Goal: Navigation & Orientation: Find specific page/section

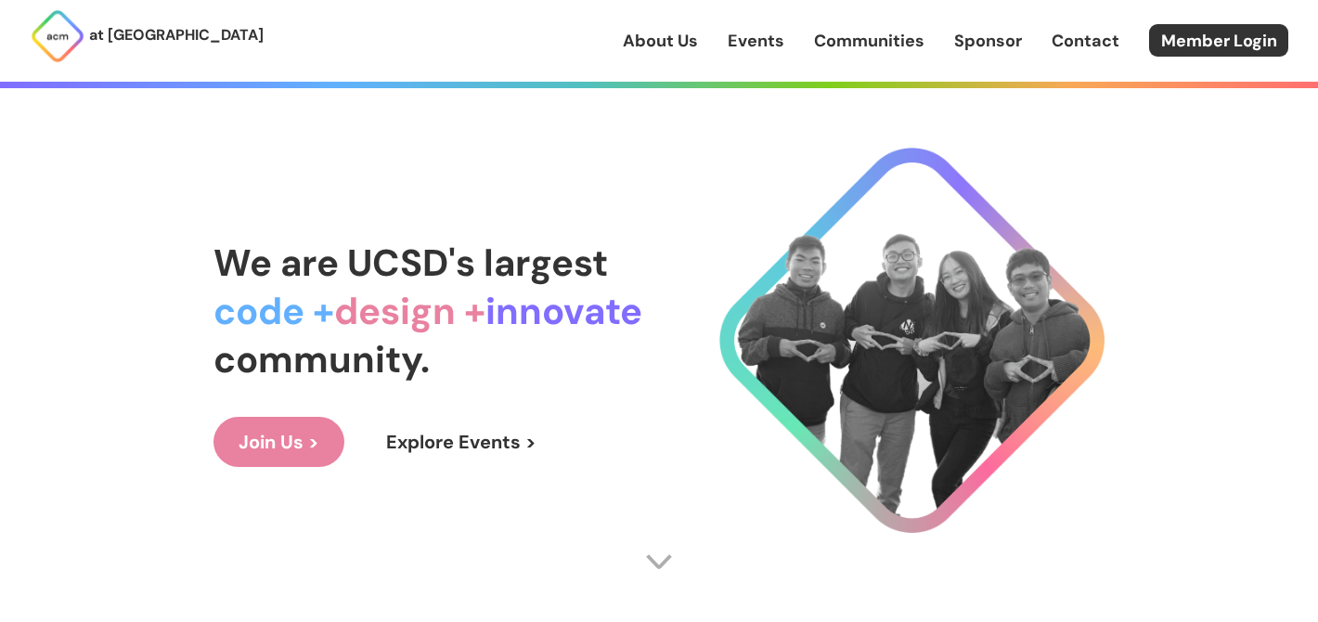
scroll to position [8, 0]
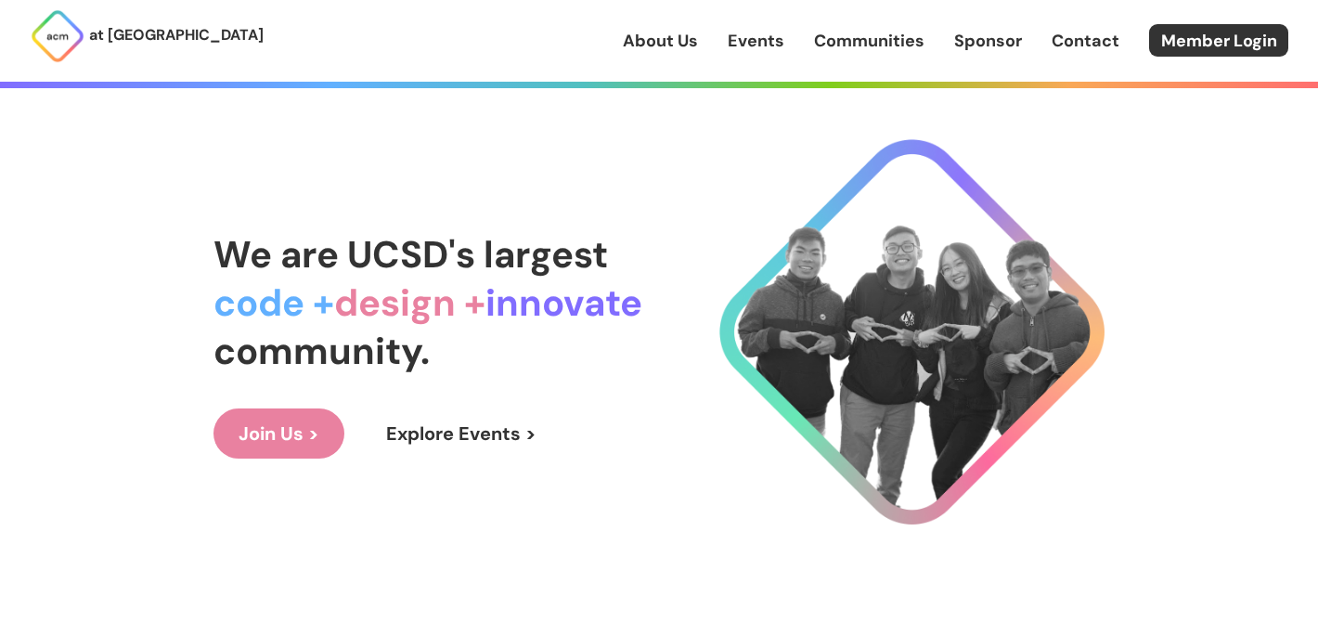
click at [983, 54] on div "About Us Events Communities Sponsor Contact Member Login" at bounding box center [970, 40] width 695 height 32
click at [983, 44] on link "Sponsor" at bounding box center [988, 41] width 68 height 24
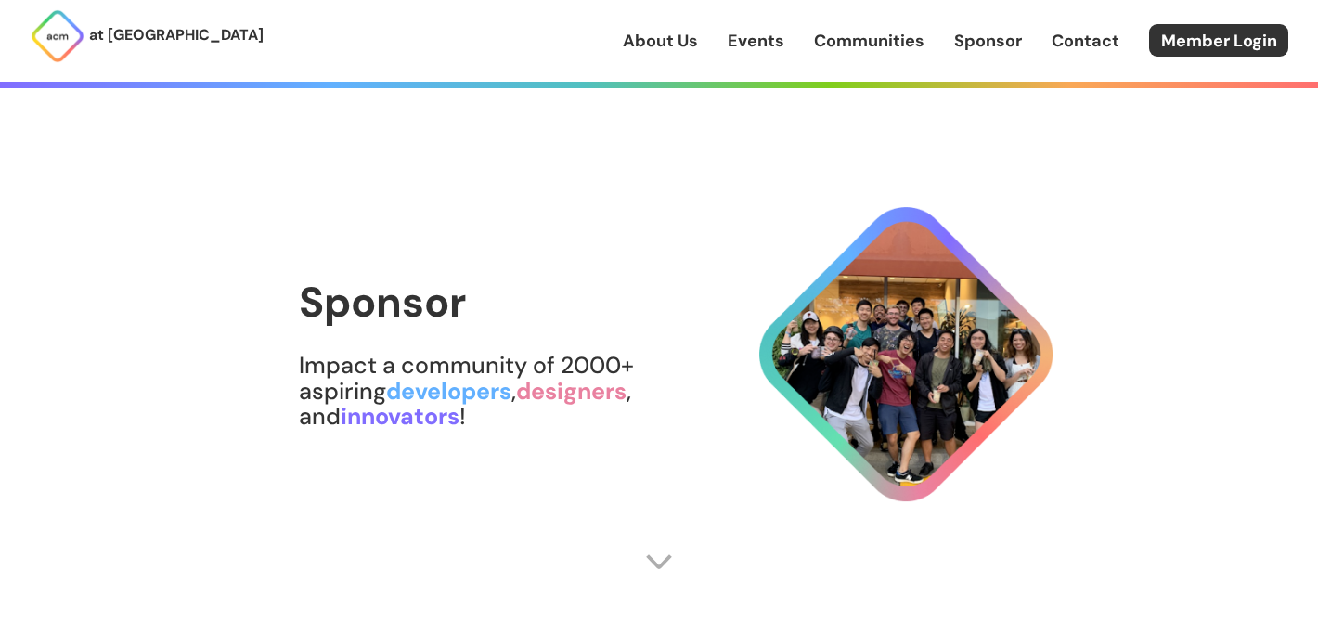
click at [988, 42] on link "Sponsor" at bounding box center [988, 41] width 68 height 24
click at [874, 45] on link "Communities" at bounding box center [869, 41] width 110 height 24
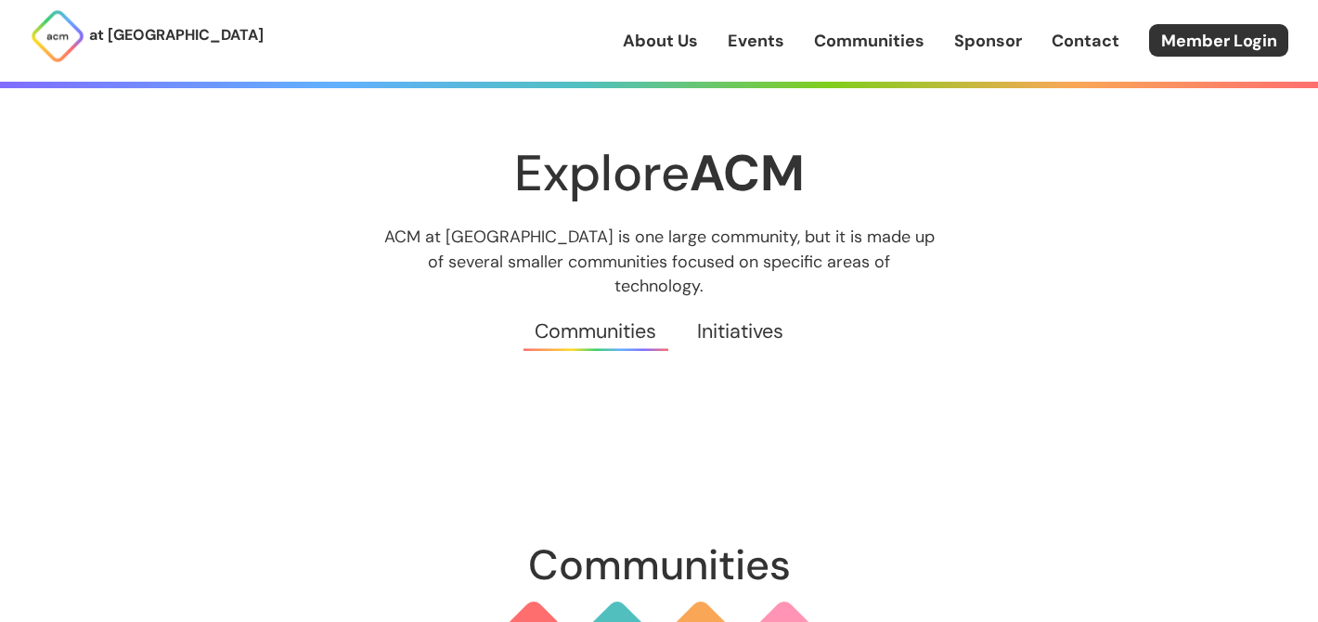
click at [760, 41] on link "Events" at bounding box center [756, 41] width 57 height 24
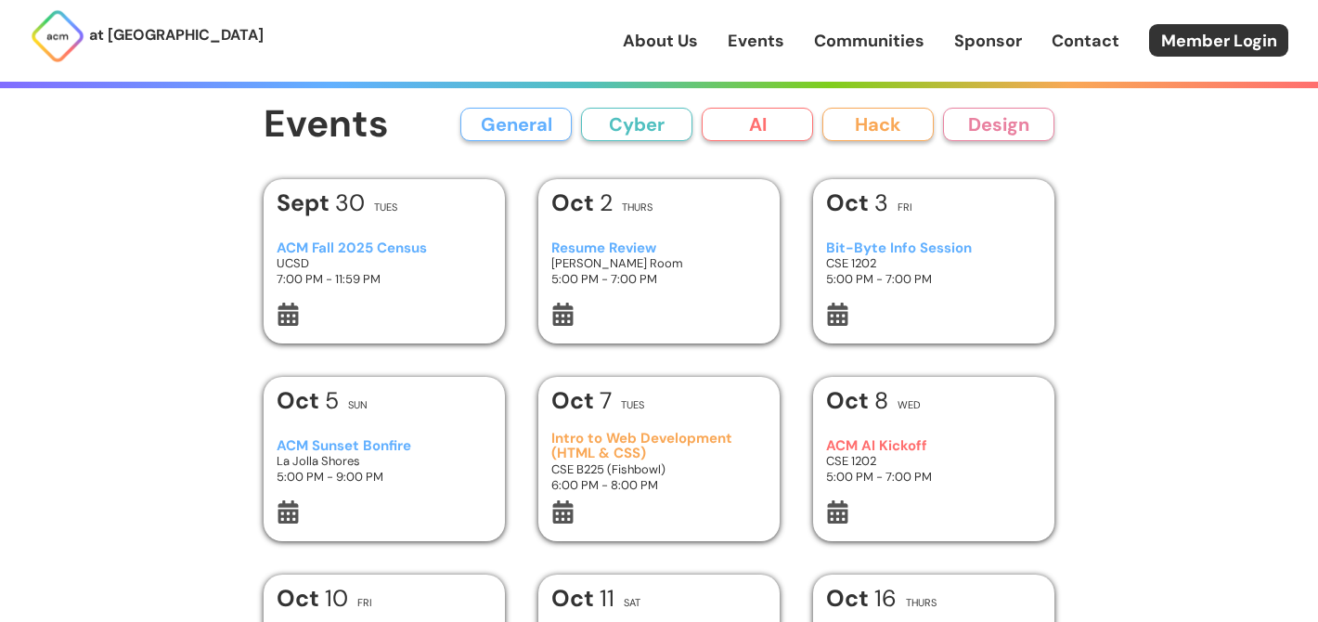
click at [611, 247] on h3 "Resume Review" at bounding box center [659, 248] width 216 height 16
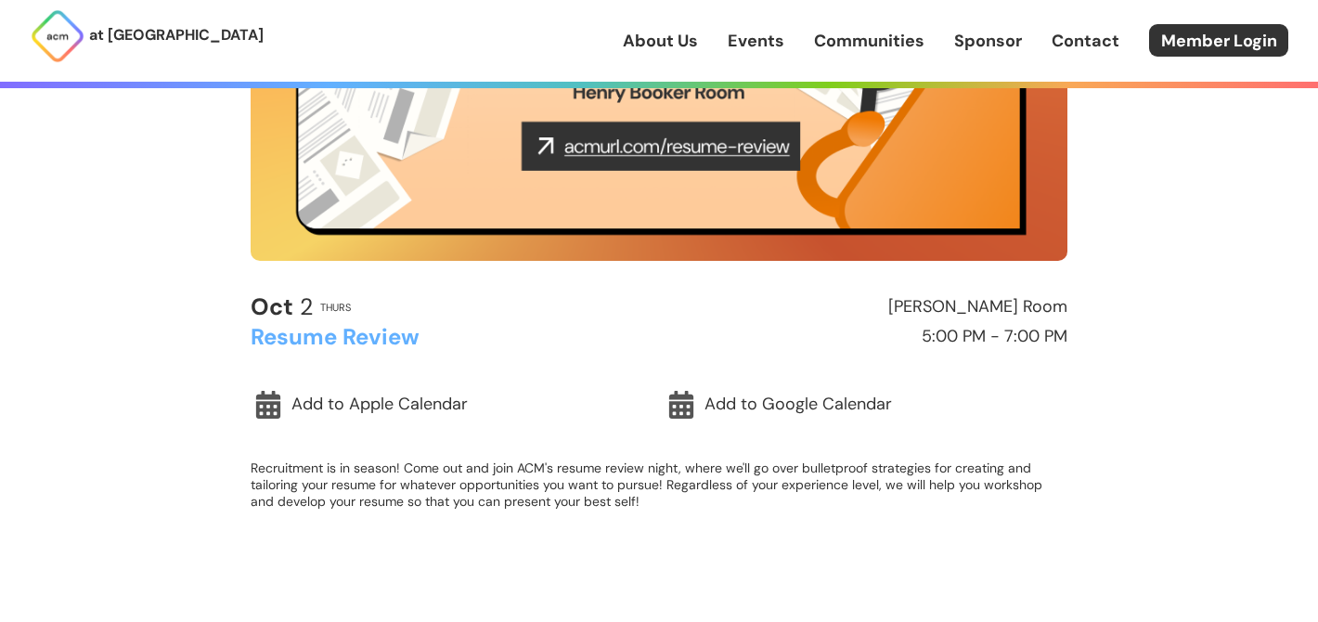
scroll to position [403, 0]
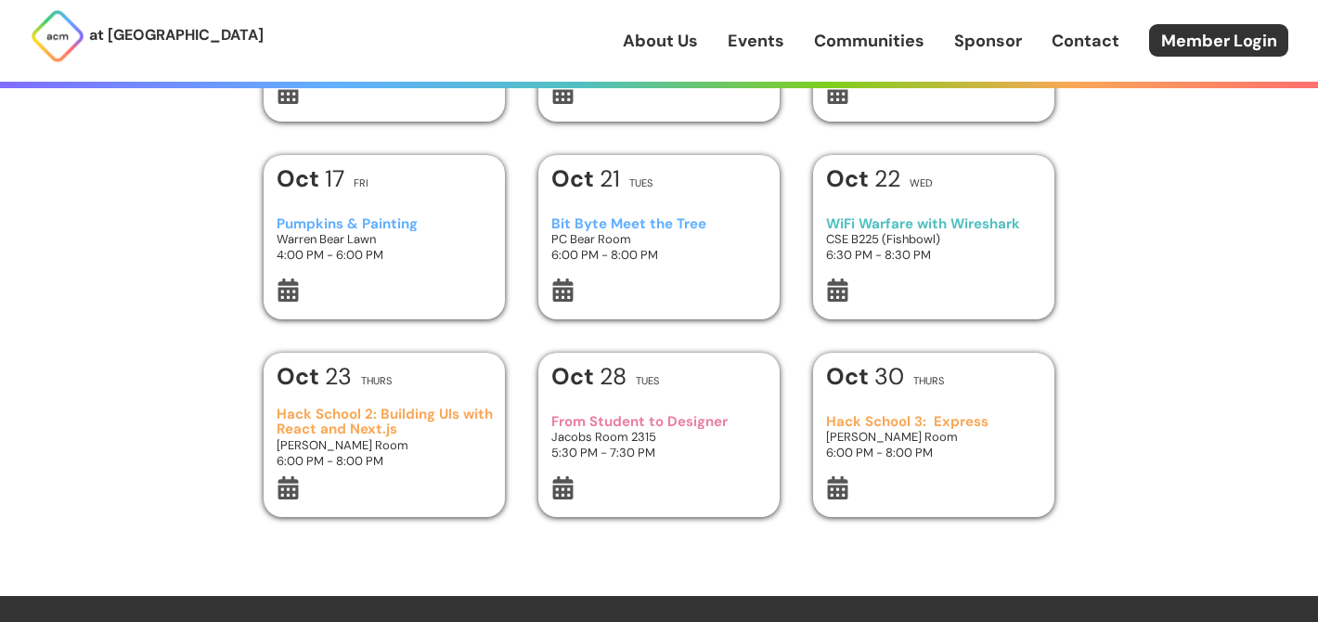
scroll to position [619, 0]
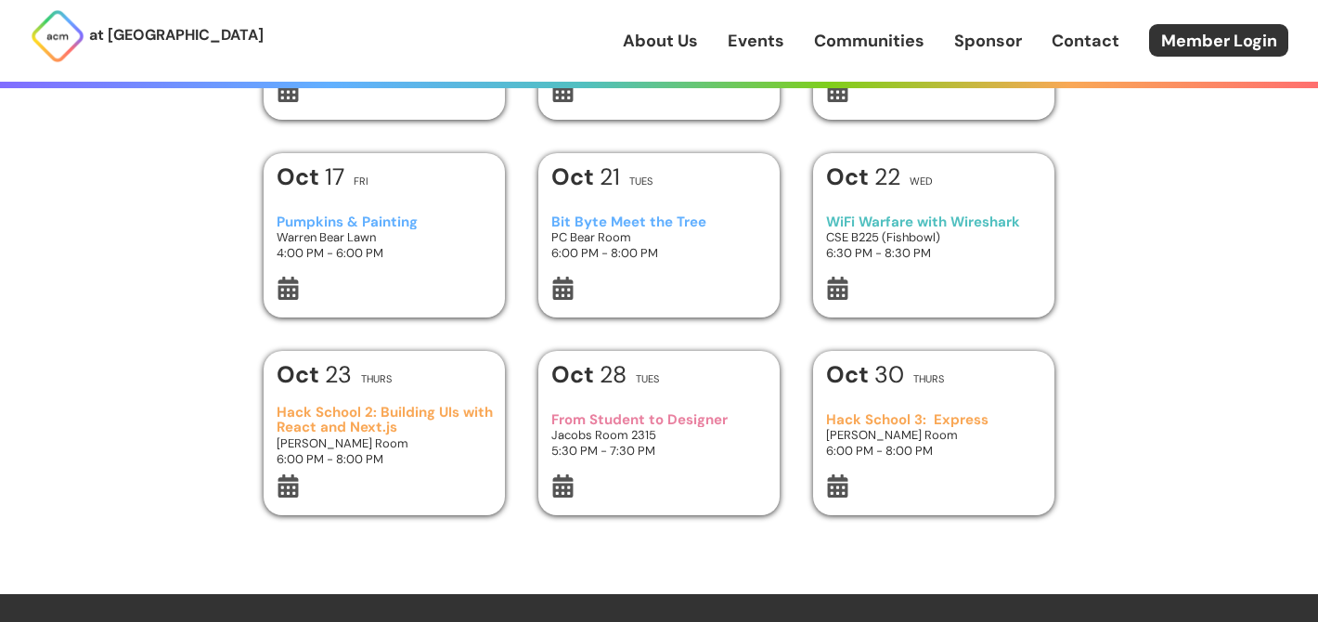
click at [666, 424] on h3 "From Student to Designer" at bounding box center [659, 420] width 216 height 16
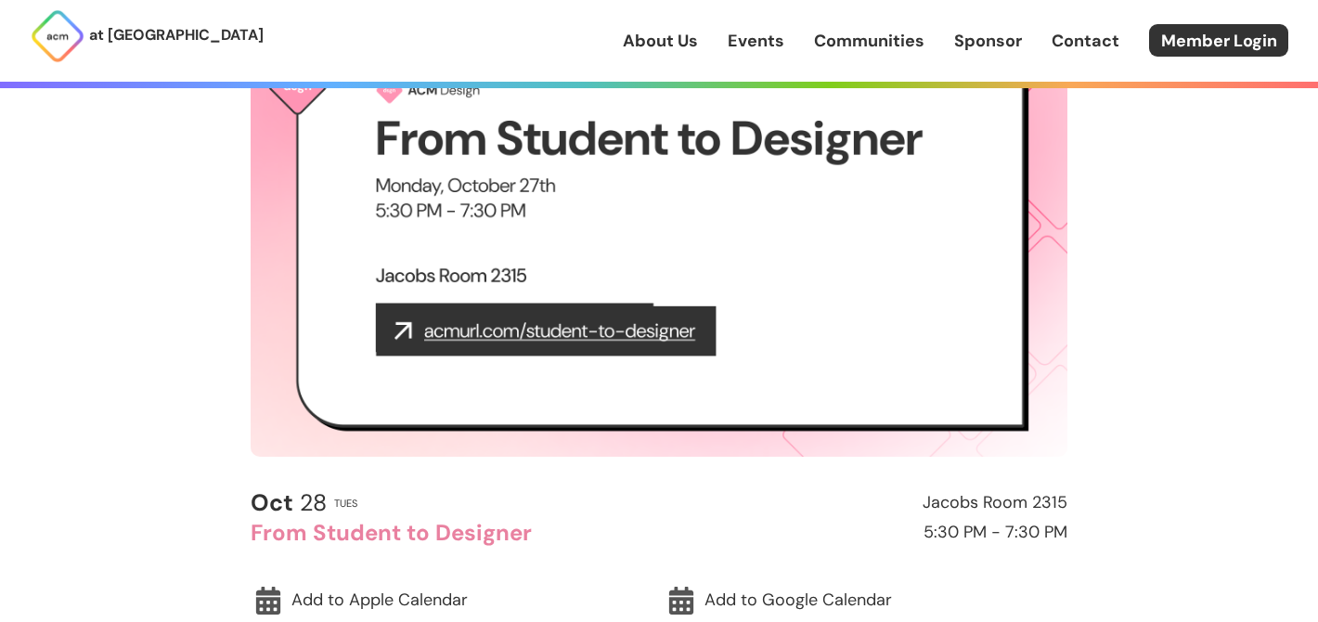
scroll to position [21, 0]
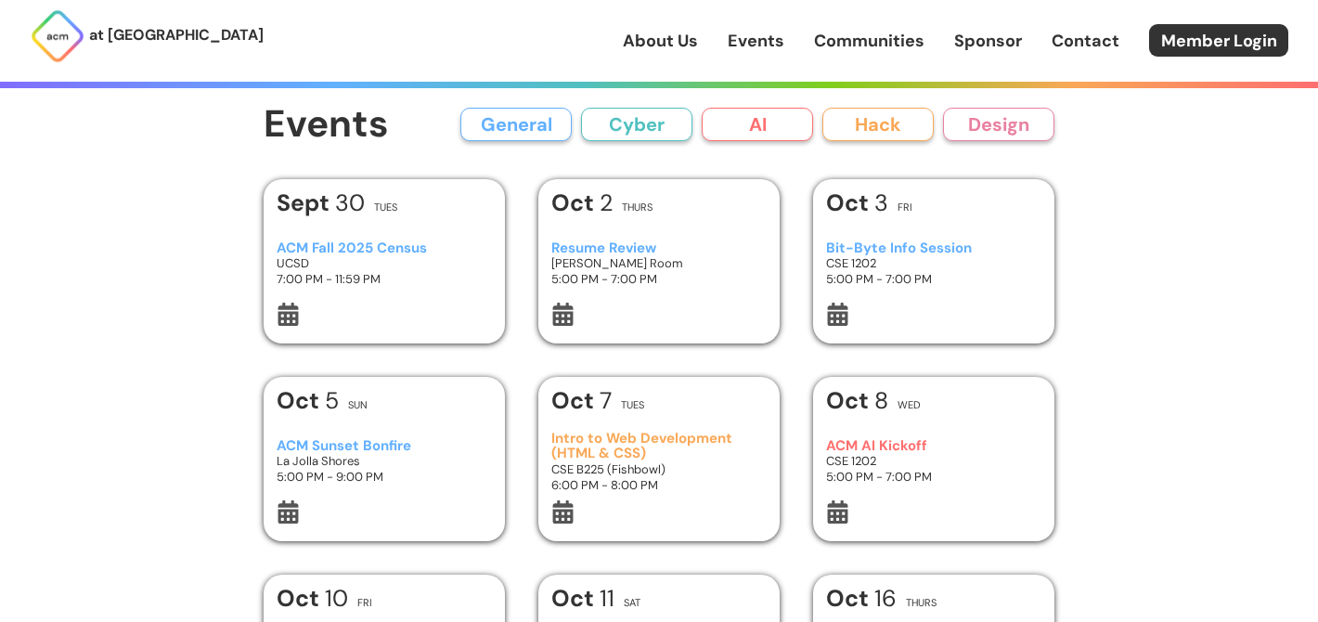
click at [886, 38] on link "Communities" at bounding box center [869, 41] width 110 height 24
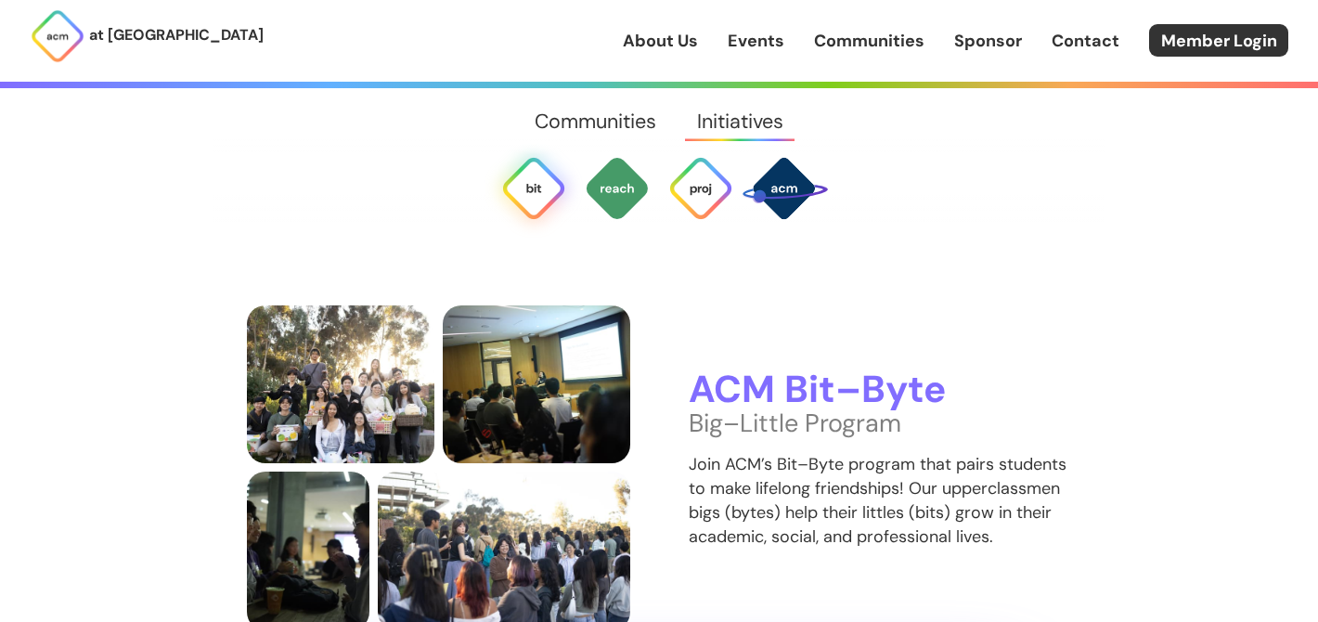
scroll to position [3500, 0]
